Goal: Transaction & Acquisition: Download file/media

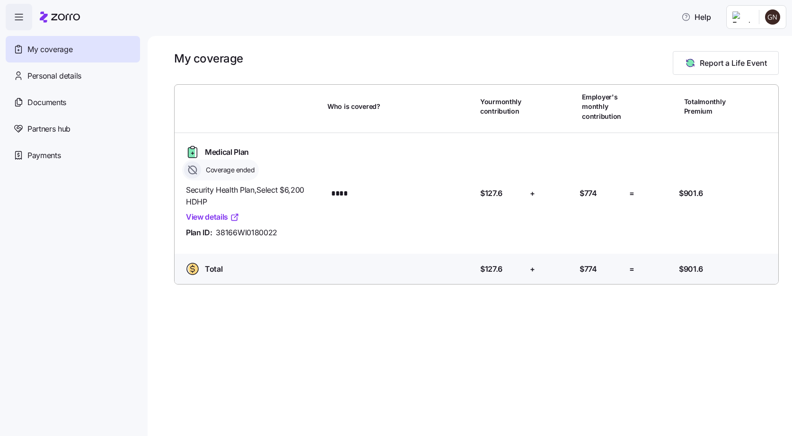
click at [208, 216] on link "View details" at bounding box center [212, 217] width 53 height 12
click at [49, 101] on span "Documents" at bounding box center [46, 102] width 39 height 12
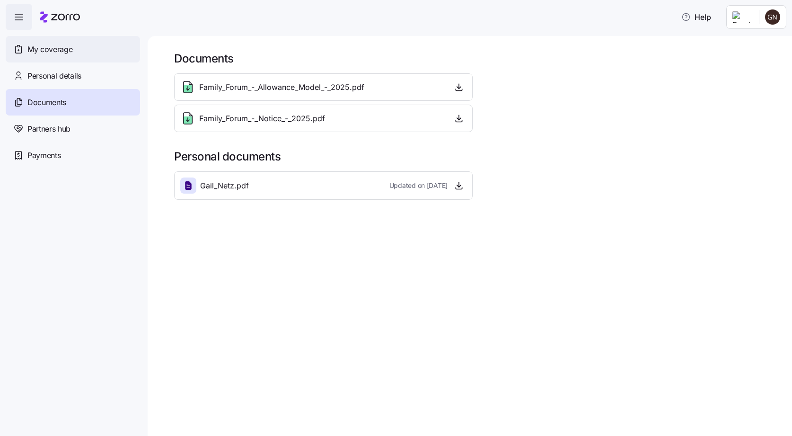
click at [46, 44] on span "My coverage" at bounding box center [49, 50] width 45 height 12
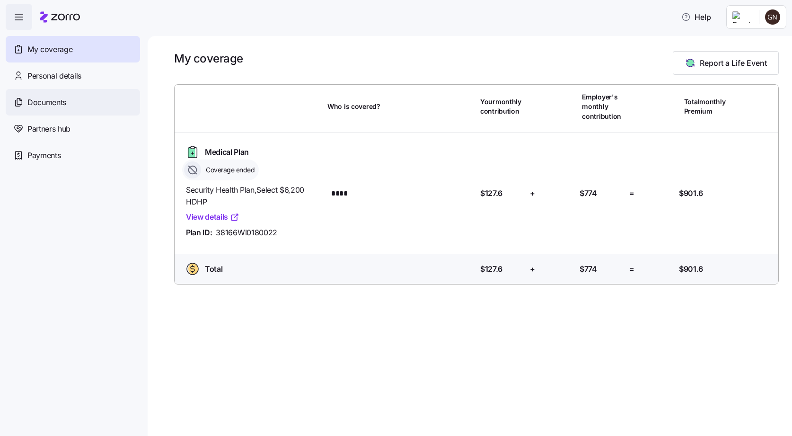
click at [43, 109] on div "Documents" at bounding box center [73, 102] width 134 height 26
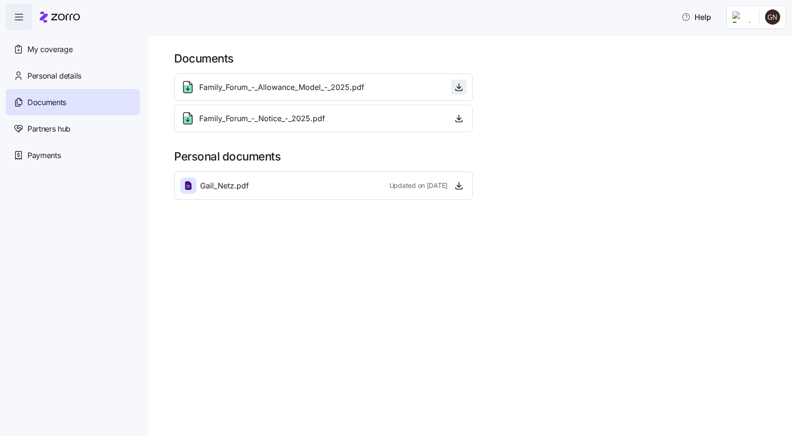
click at [458, 90] on icon "button" at bounding box center [458, 86] width 9 height 9
click at [80, 51] on div "My coverage" at bounding box center [73, 49] width 134 height 26
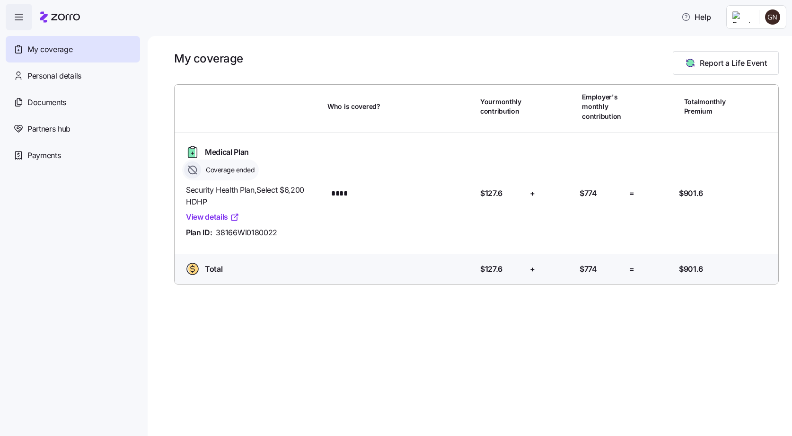
click at [453, 45] on div "My coverage Report a Life Event Who is covered? Your monthly contribution Emplo…" at bounding box center [470, 236] width 644 height 400
